Goal: Transaction & Acquisition: Purchase product/service

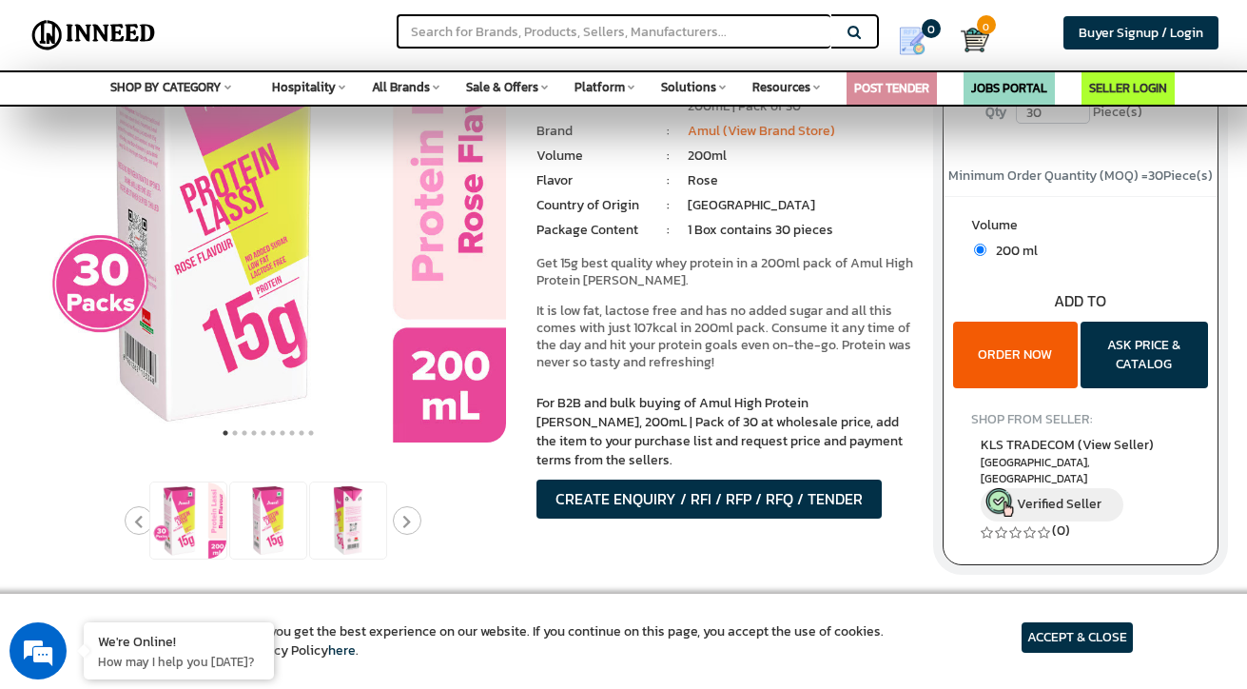
scroll to position [236, 0]
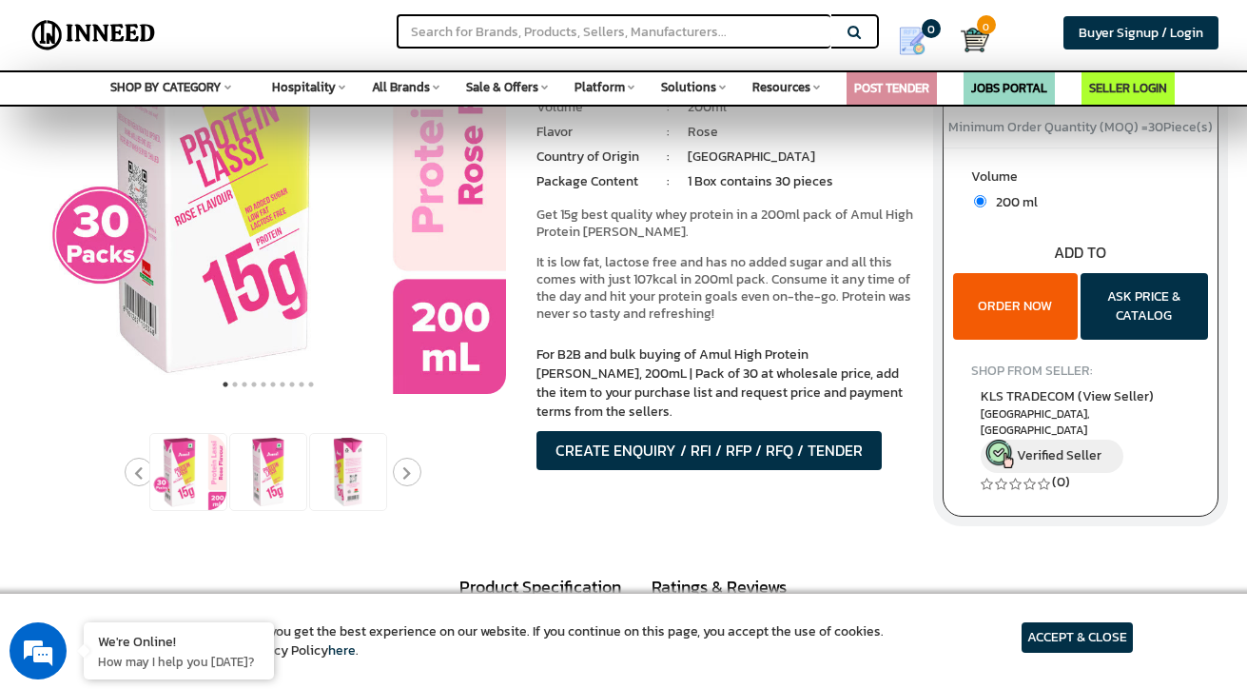
click at [1024, 301] on button "ORDER NOW" at bounding box center [1015, 306] width 125 height 67
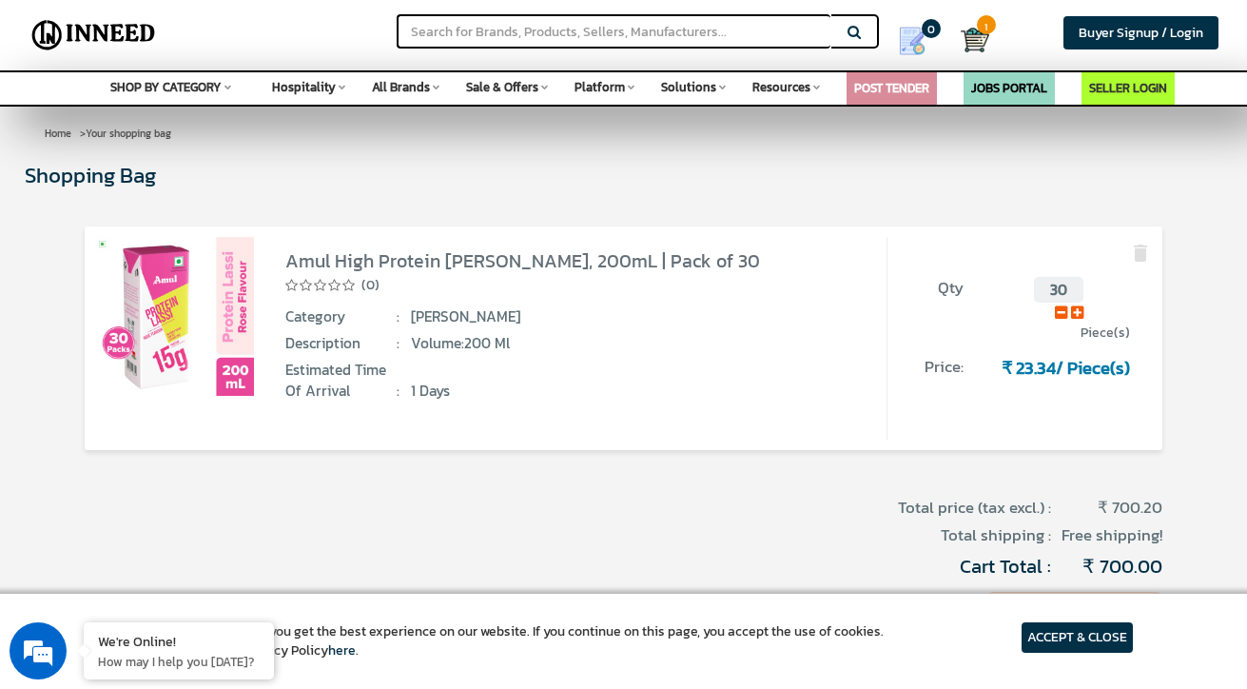
click at [983, 24] on span "1" at bounding box center [986, 24] width 19 height 19
click at [533, 86] on span "Sale & Offers" at bounding box center [502, 87] width 72 height 18
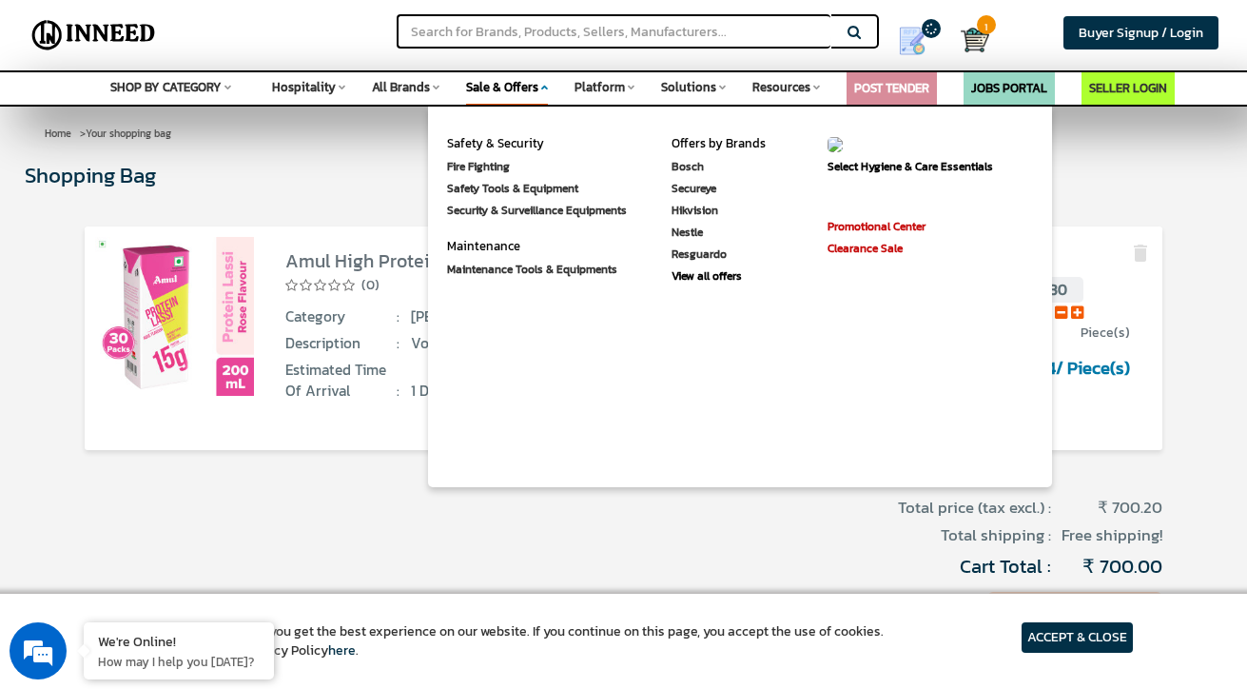
click at [1107, 194] on div "Shopping Bag Your shopping bag is empty. Last product added Amul High Protein R…" at bounding box center [623, 398] width 1197 height 477
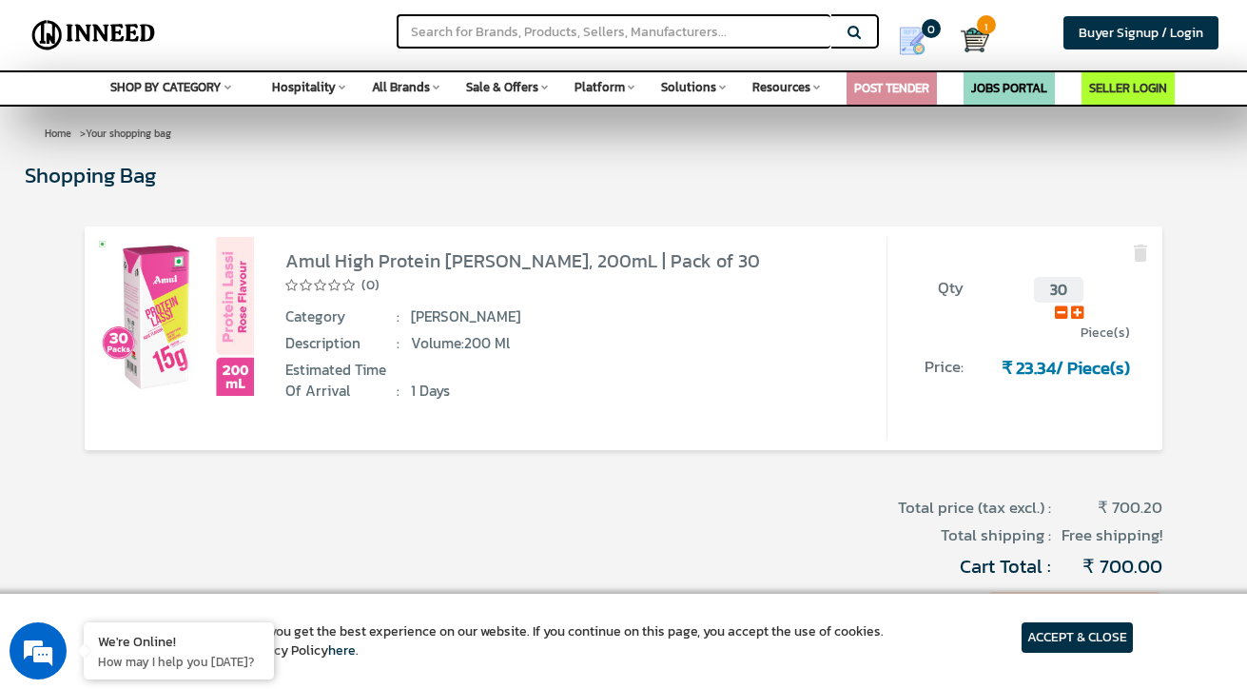
click at [985, 37] on img at bounding box center [975, 40] width 29 height 29
click at [355, 370] on span "Estimated time of arrival :" at bounding box center [342, 380] width 114 height 42
